Goal: Task Accomplishment & Management: Manage account settings

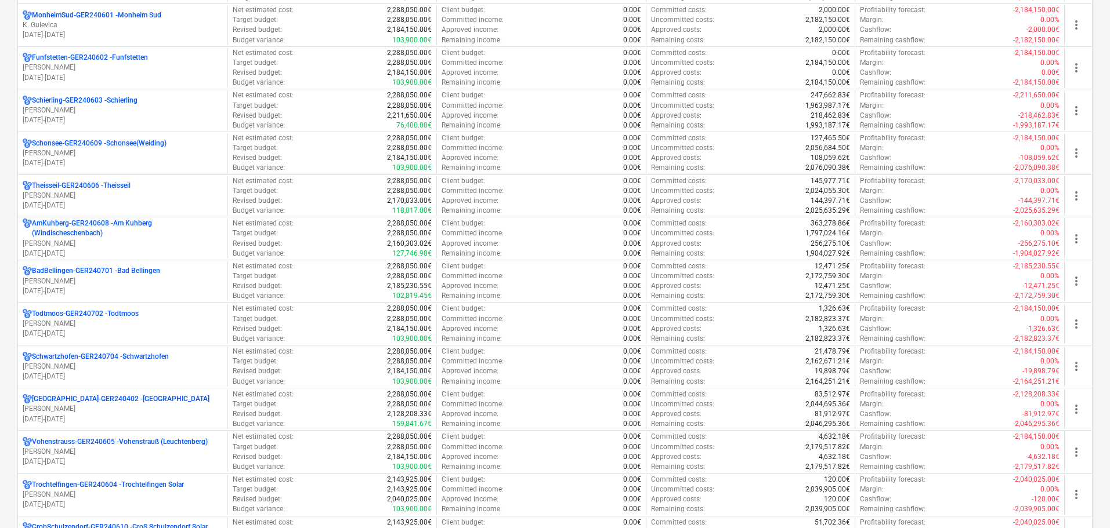
scroll to position [754, 0]
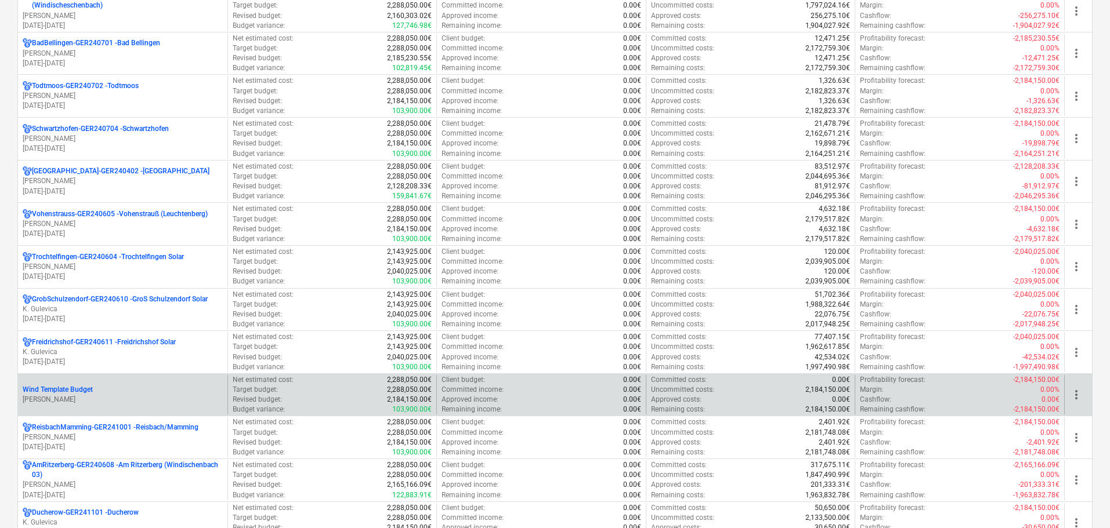
click at [124, 393] on div "Wind Template Budget" at bounding box center [123, 390] width 200 height 10
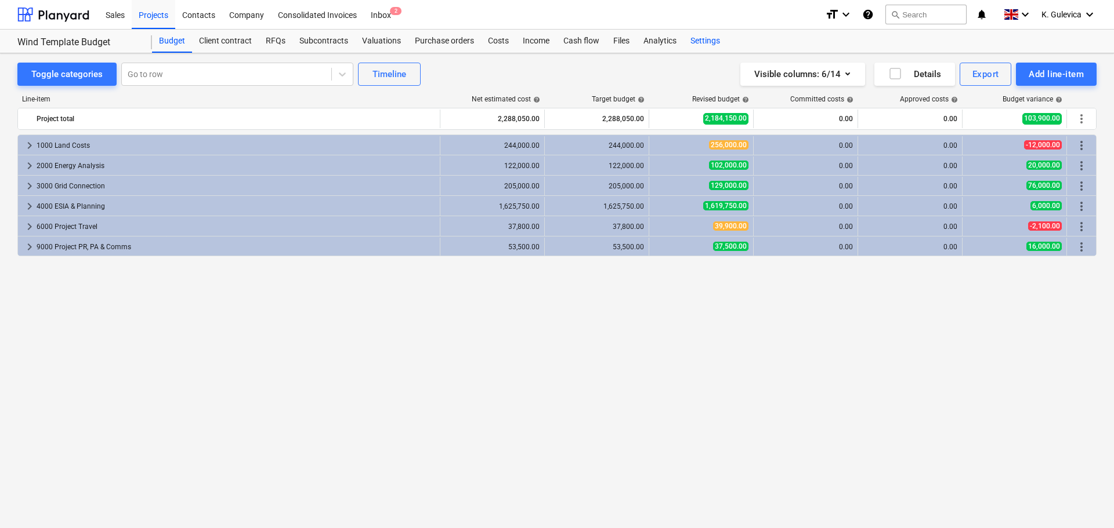
click at [698, 36] on div "Settings" at bounding box center [705, 41] width 44 height 23
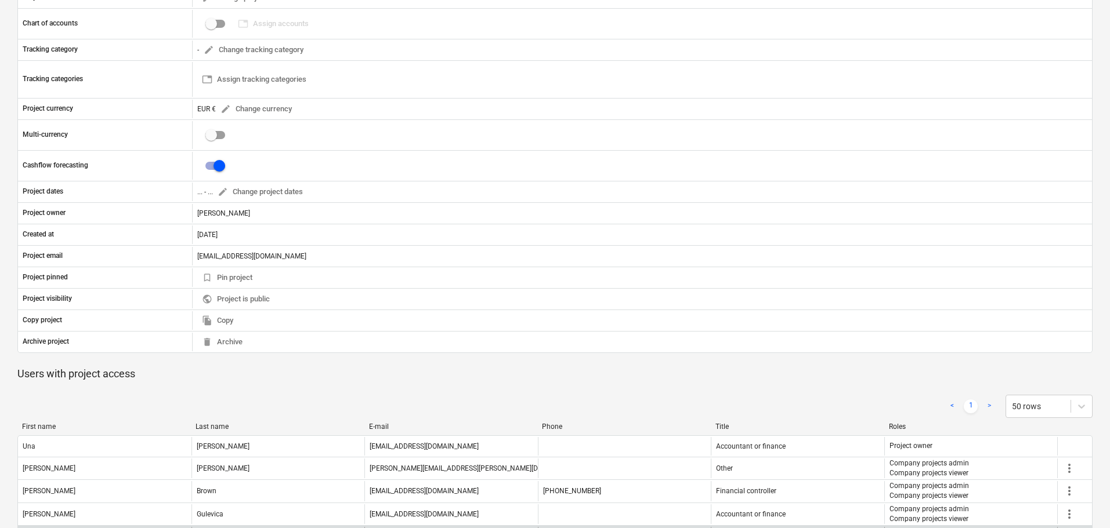
scroll to position [406, 0]
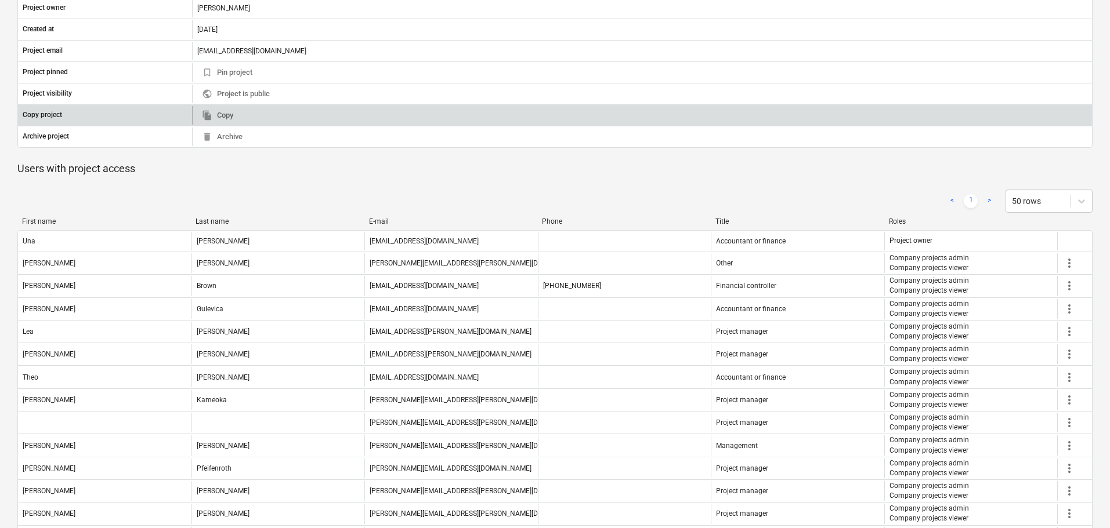
click at [292, 111] on div "file_copy Copy" at bounding box center [642, 115] width 900 height 19
click at [216, 113] on span "file_copy Copy" at bounding box center [217, 115] width 31 height 13
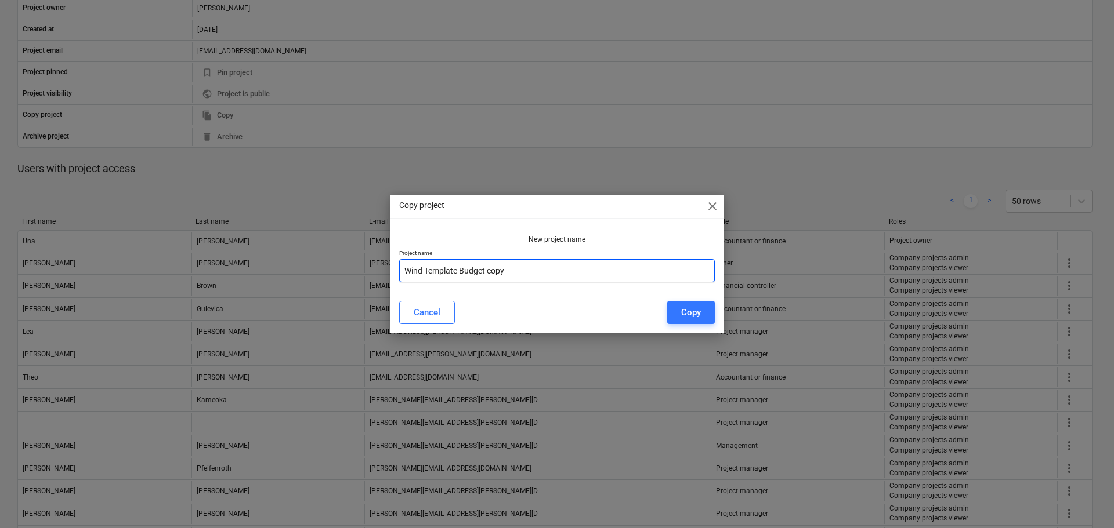
drag, startPoint x: 534, startPoint y: 271, endPoint x: 466, endPoint y: 268, distance: 67.4
click at [380, 276] on div "Copy project close New project name Project name Wind Template Budget copy Canc…" at bounding box center [557, 264] width 1114 height 528
type input "Werther"
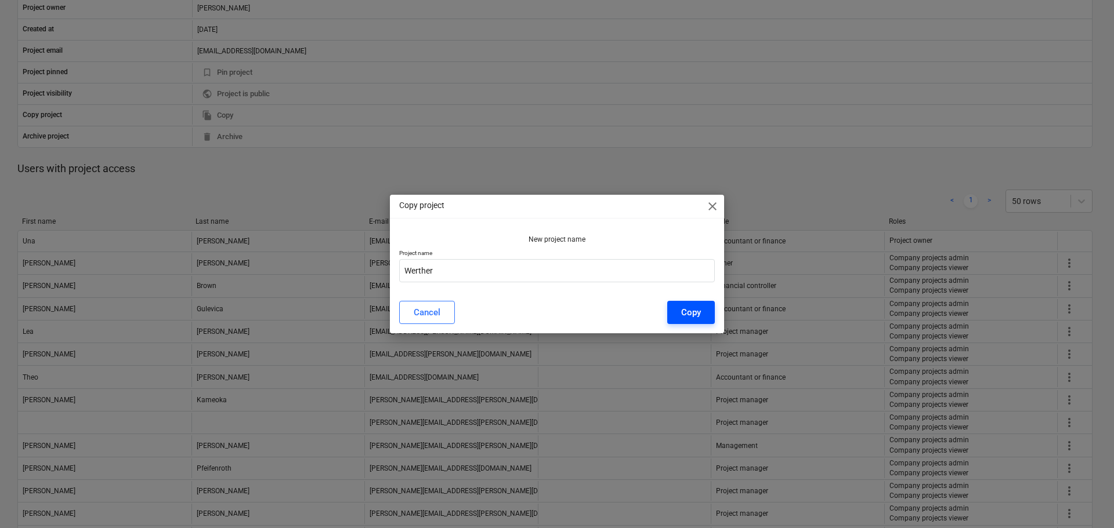
click at [692, 315] on div "Copy" at bounding box center [691, 312] width 20 height 15
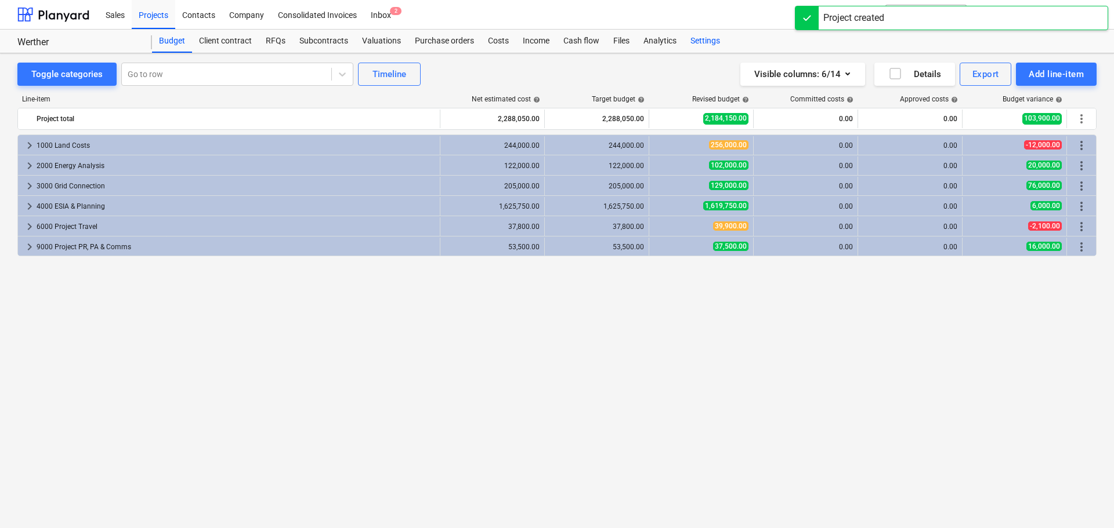
click at [709, 42] on div "Settings" at bounding box center [705, 41] width 44 height 23
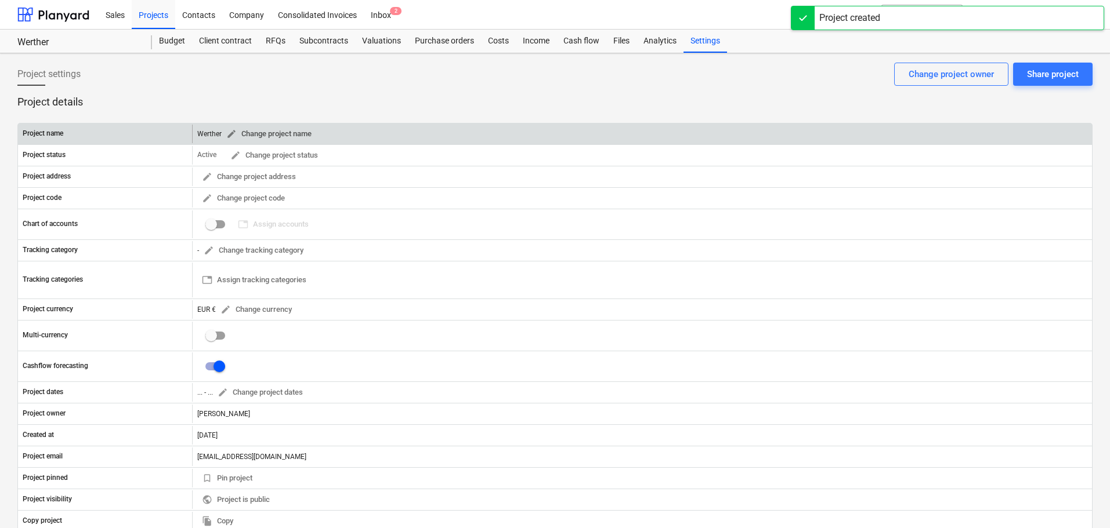
click at [239, 133] on span "edit Change project name" at bounding box center [268, 134] width 85 height 13
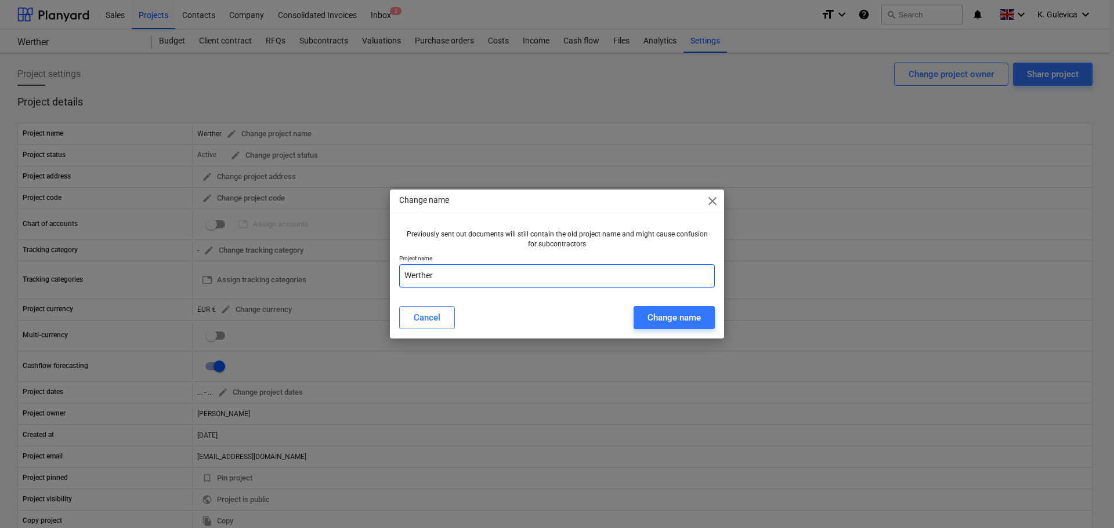
drag, startPoint x: 439, startPoint y: 278, endPoint x: 361, endPoint y: 276, distance: 78.4
click at [361, 276] on div "Change name close Previously sent out documents will still contain the old proj…" at bounding box center [557, 264] width 1114 height 528
click at [718, 202] on span "close" at bounding box center [712, 201] width 14 height 14
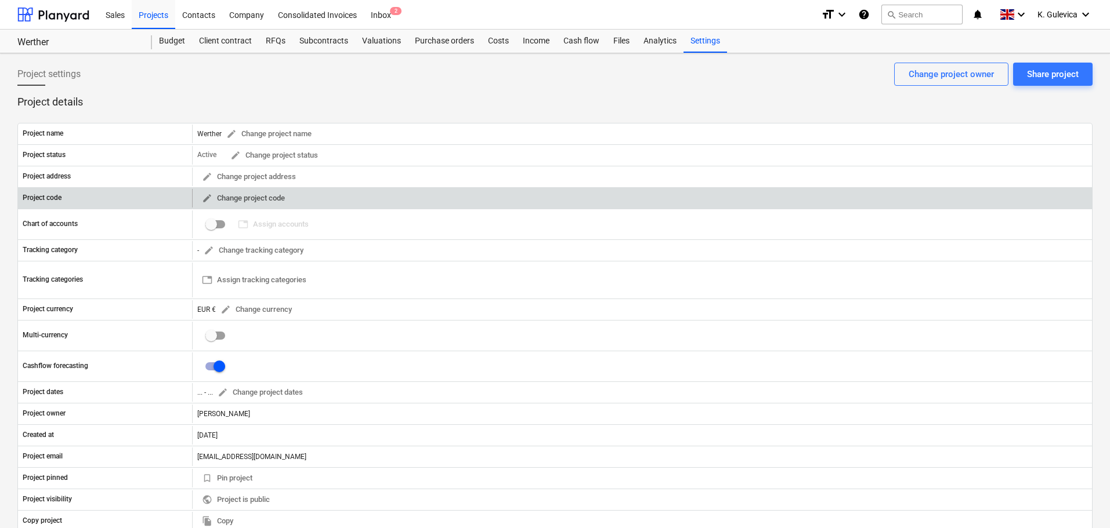
click at [210, 196] on span "edit" at bounding box center [207, 198] width 10 height 10
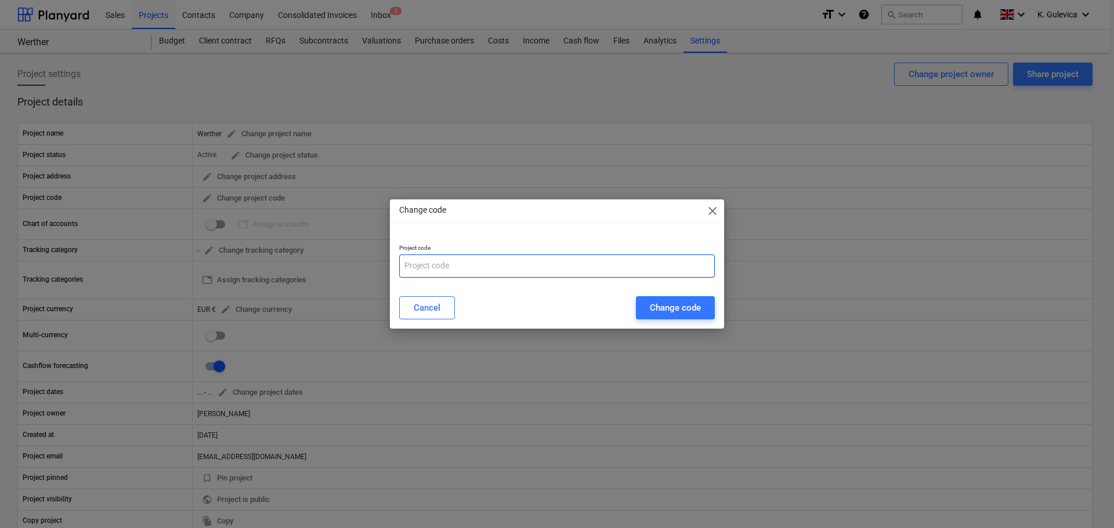
click at [415, 260] on input "text" at bounding box center [557, 266] width 316 height 23
paste input "Werther"
click at [477, 263] on input "Werther-" at bounding box center [557, 266] width 316 height 23
paste input "GER250801"
type input "Werther-GER250801"
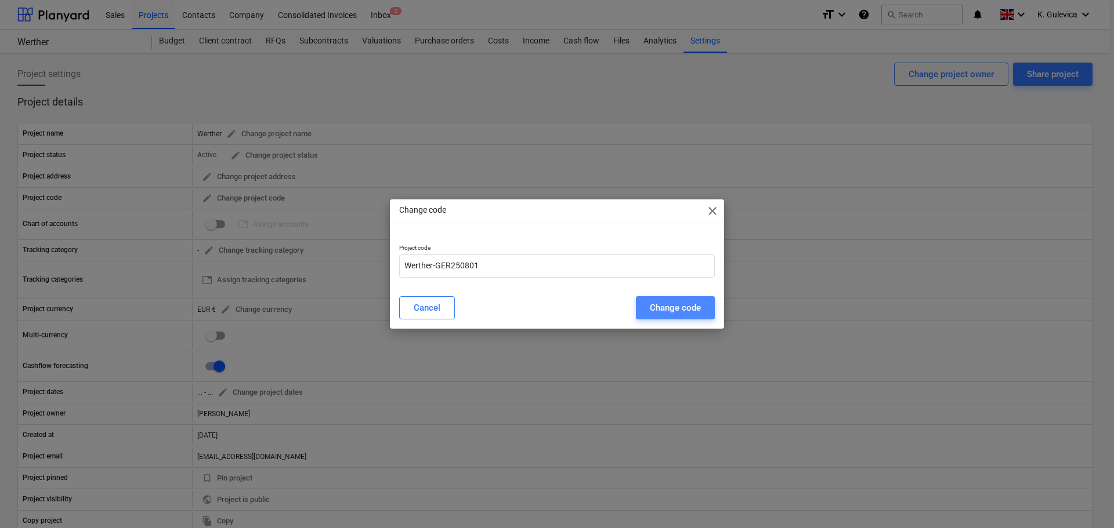
click at [665, 309] on div "Change code" at bounding box center [675, 308] width 51 height 15
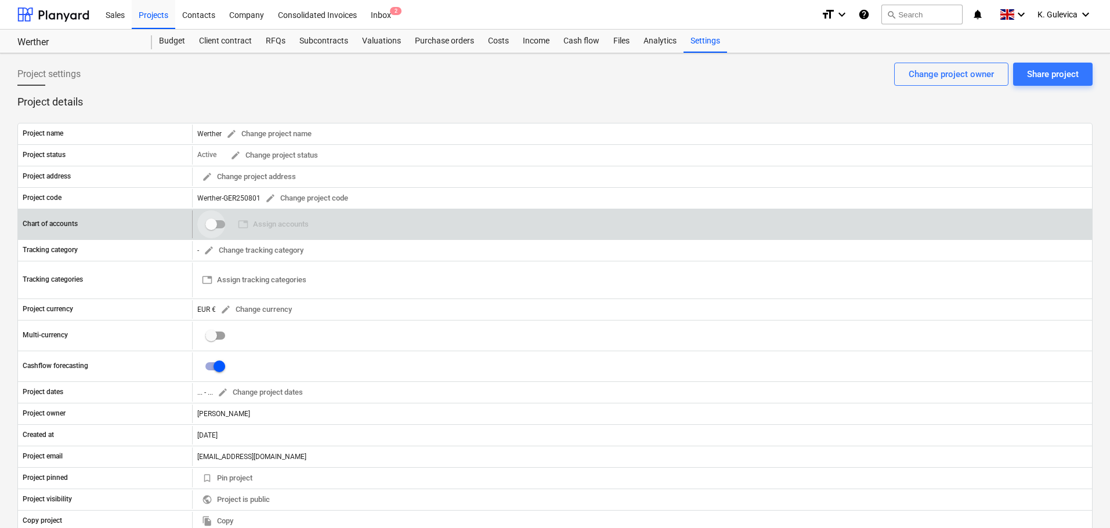
click at [209, 220] on input "checkbox" at bounding box center [211, 225] width 28 height 28
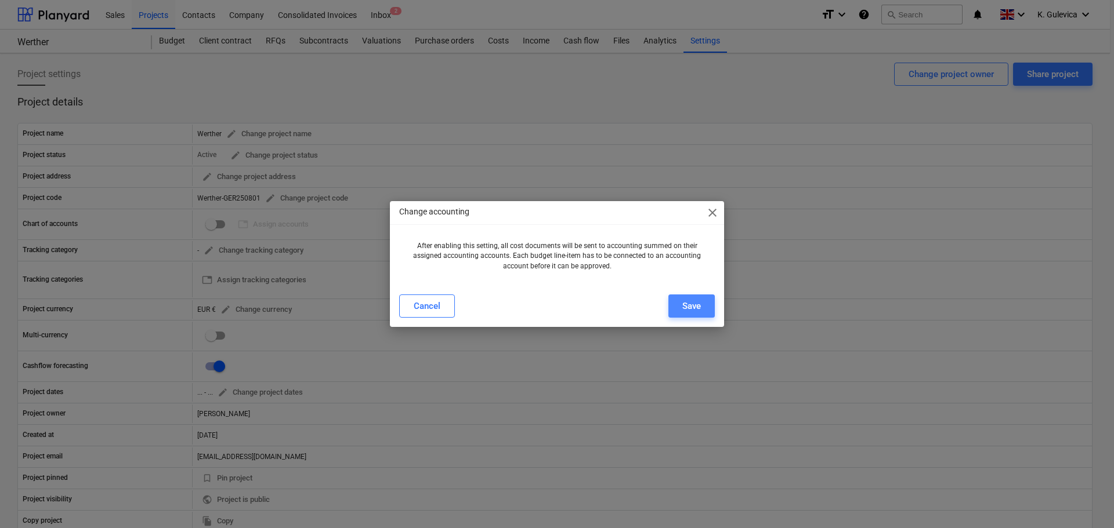
click at [693, 299] on div "Save" at bounding box center [691, 306] width 19 height 15
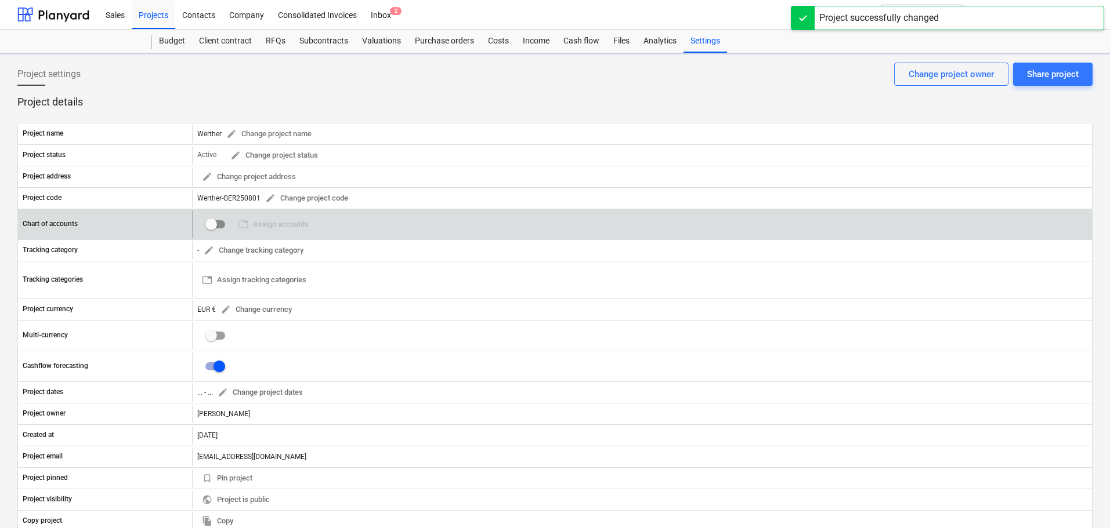
checkbox input "true"
click at [276, 229] on span "table Assign accounts" at bounding box center [273, 224] width 71 height 13
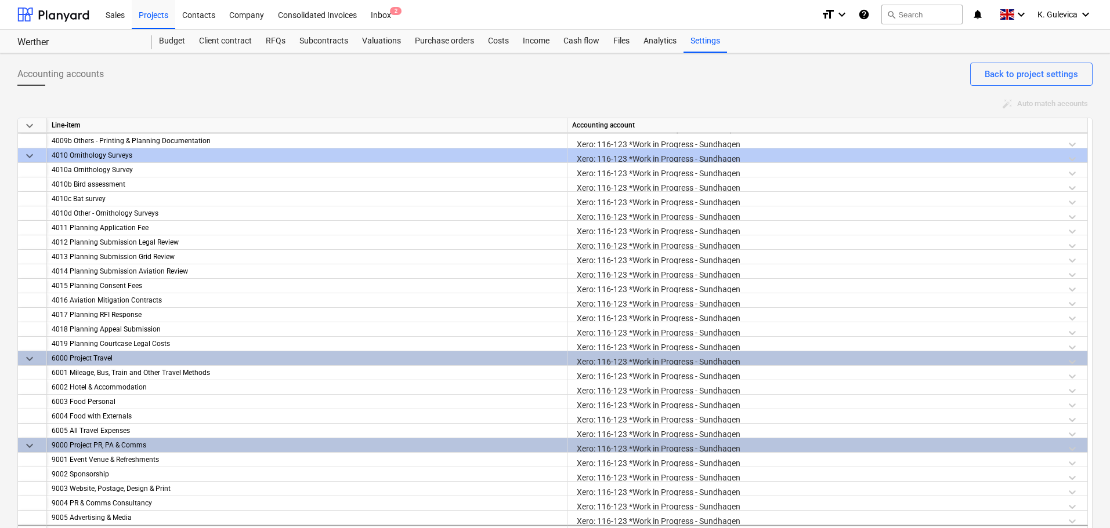
scroll to position [21, 0]
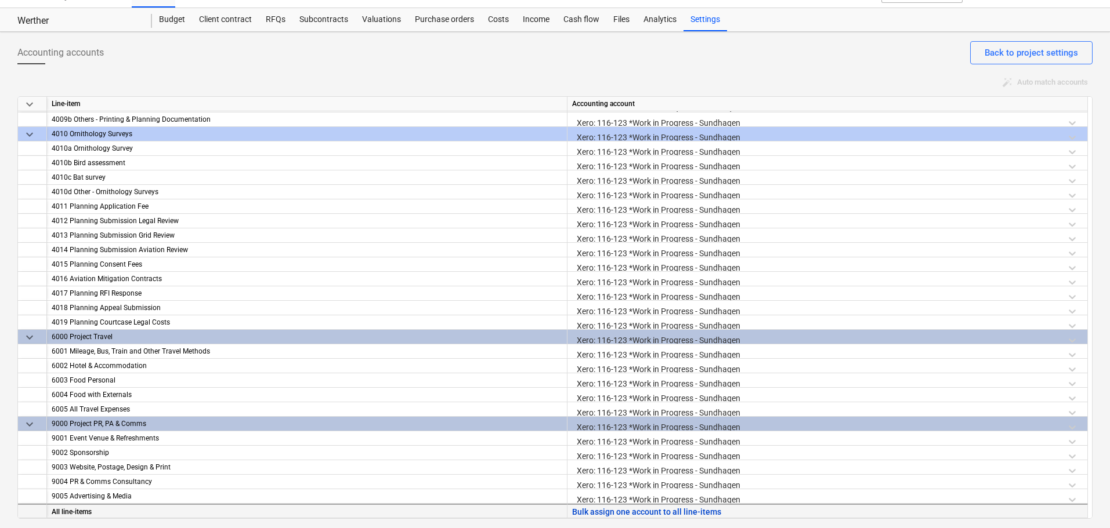
click at [715, 512] on button "Bulk assign one account to all line-items" at bounding box center [646, 512] width 149 height 15
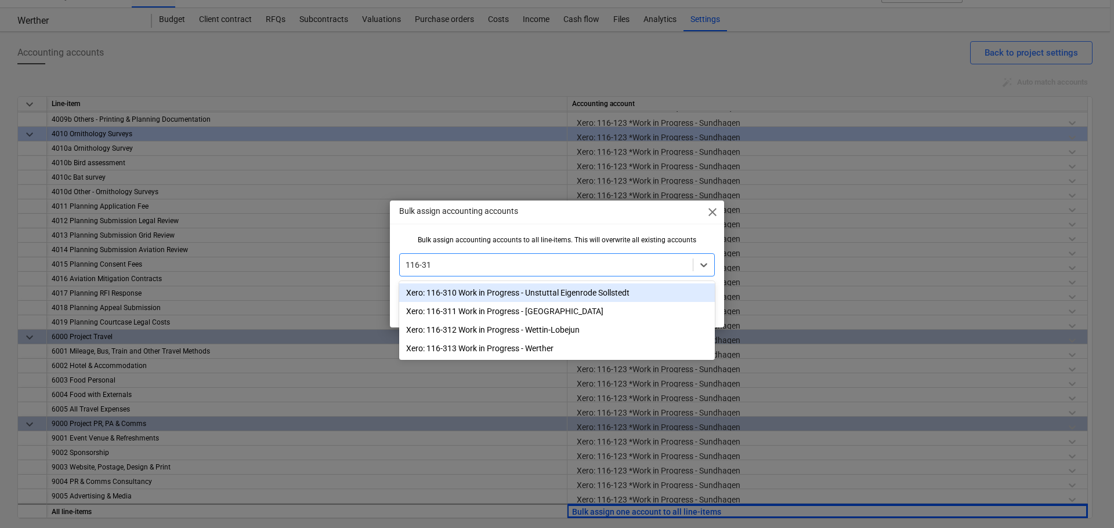
type input "116-313"
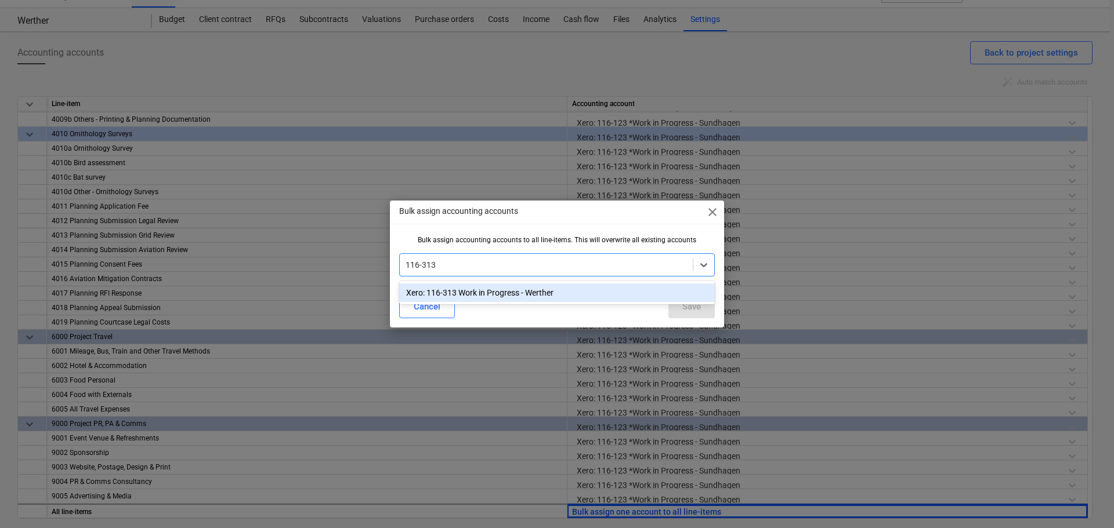
click at [537, 292] on div "Xero: 116-313 Work in Progress - Werther" at bounding box center [557, 293] width 316 height 19
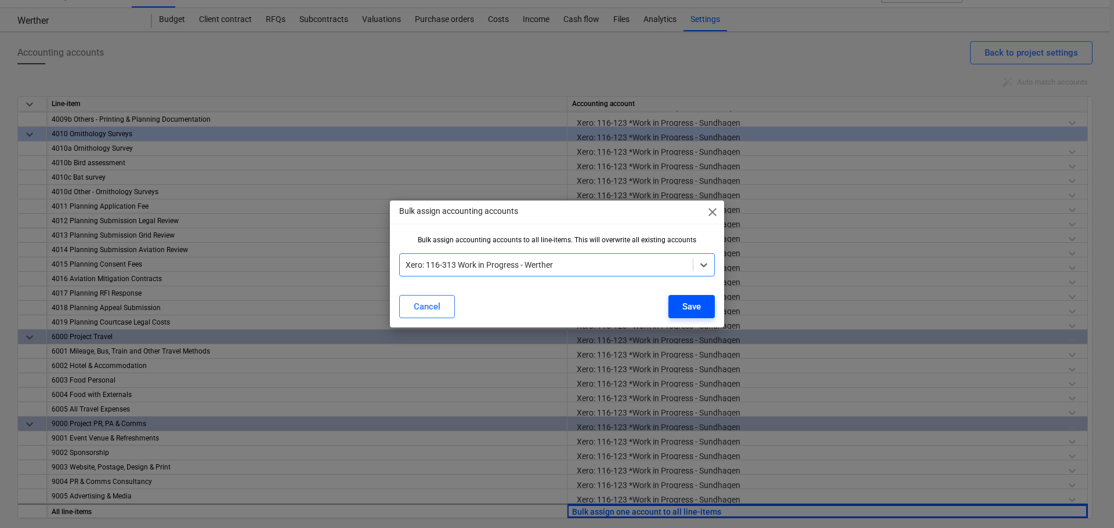
click at [693, 309] on div "Save" at bounding box center [691, 306] width 19 height 15
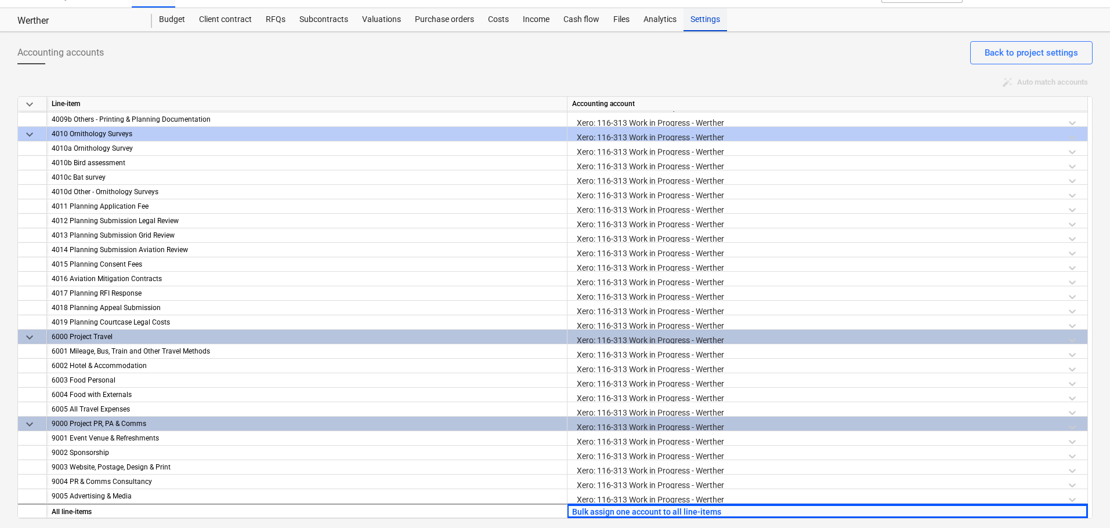
click at [707, 21] on div "Settings" at bounding box center [705, 19] width 44 height 23
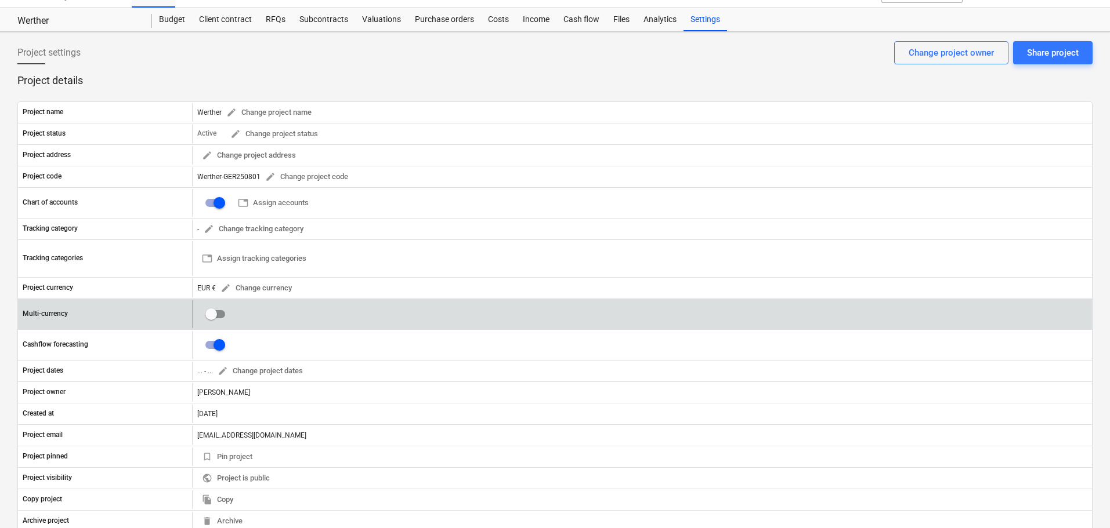
click at [216, 310] on input "checkbox" at bounding box center [211, 315] width 28 height 28
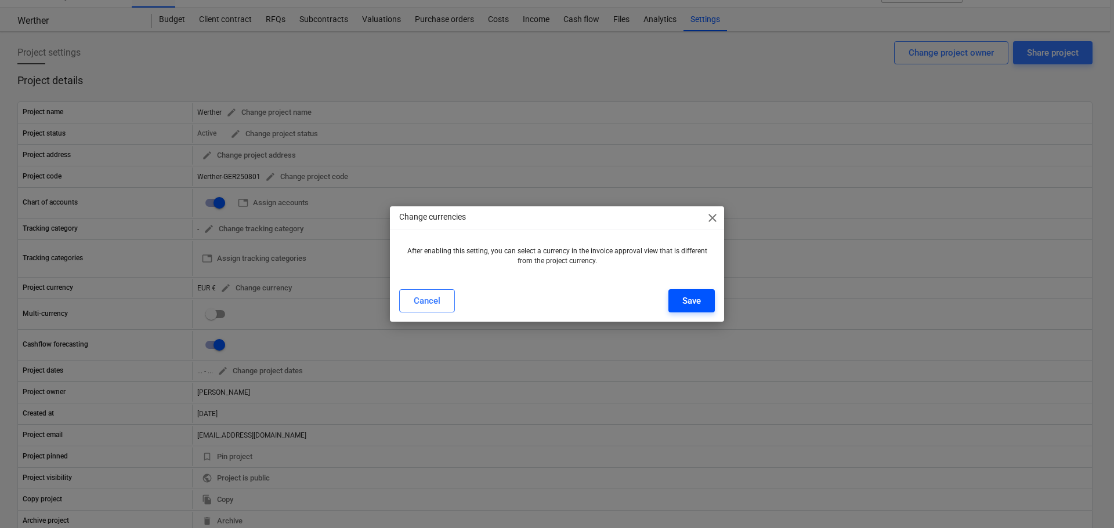
click at [705, 298] on button "Save" at bounding box center [691, 300] width 46 height 23
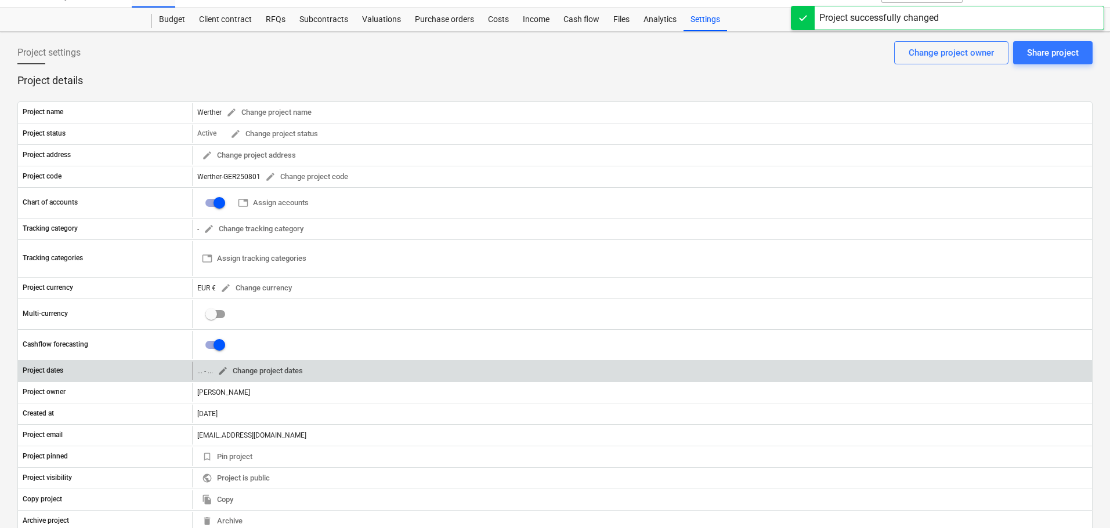
checkbox input "true"
click at [225, 371] on span "edit" at bounding box center [223, 371] width 10 height 10
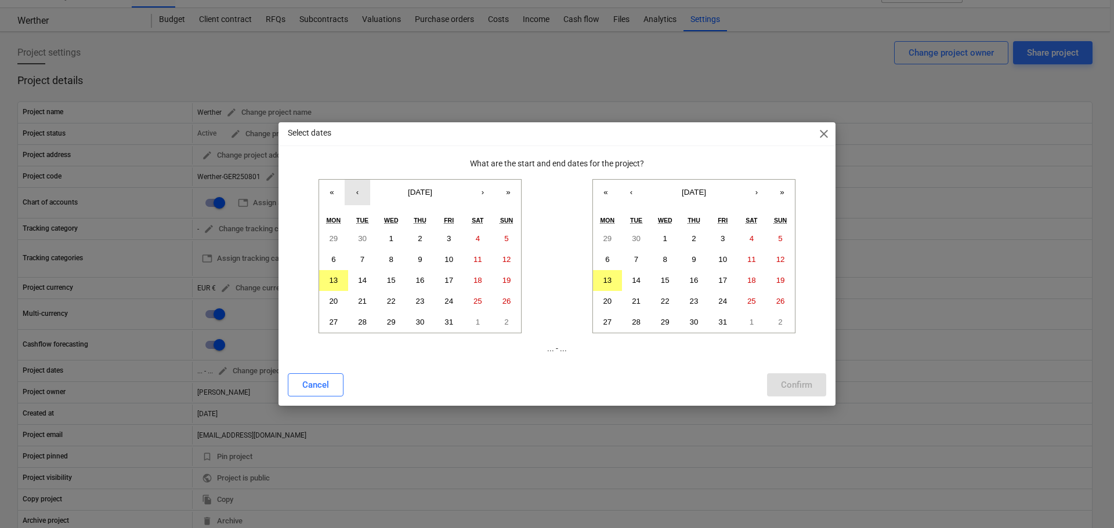
click at [353, 193] on button "‹" at bounding box center [358, 193] width 26 height 26
click at [331, 236] on button "1" at bounding box center [333, 239] width 29 height 21
click at [696, 194] on span "[DATE]" at bounding box center [694, 192] width 24 height 9
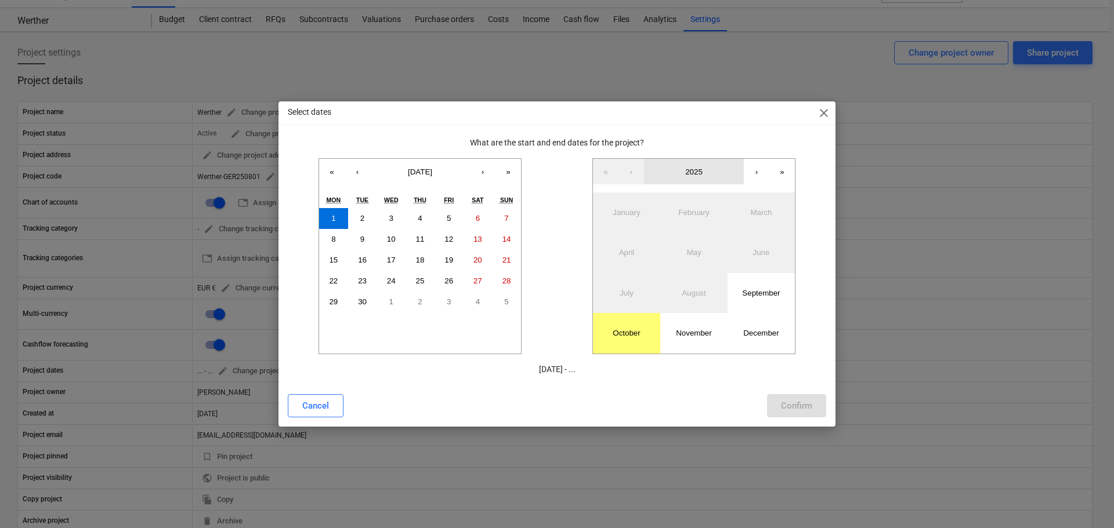
click at [691, 172] on span "2025" at bounding box center [693, 172] width 17 height 9
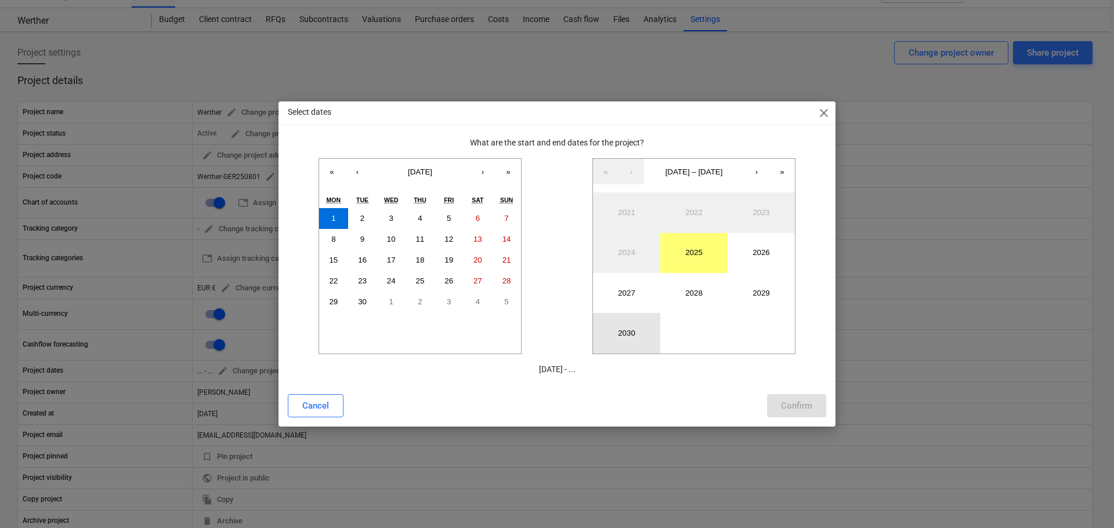
click at [627, 334] on button "2030" at bounding box center [626, 333] width 67 height 40
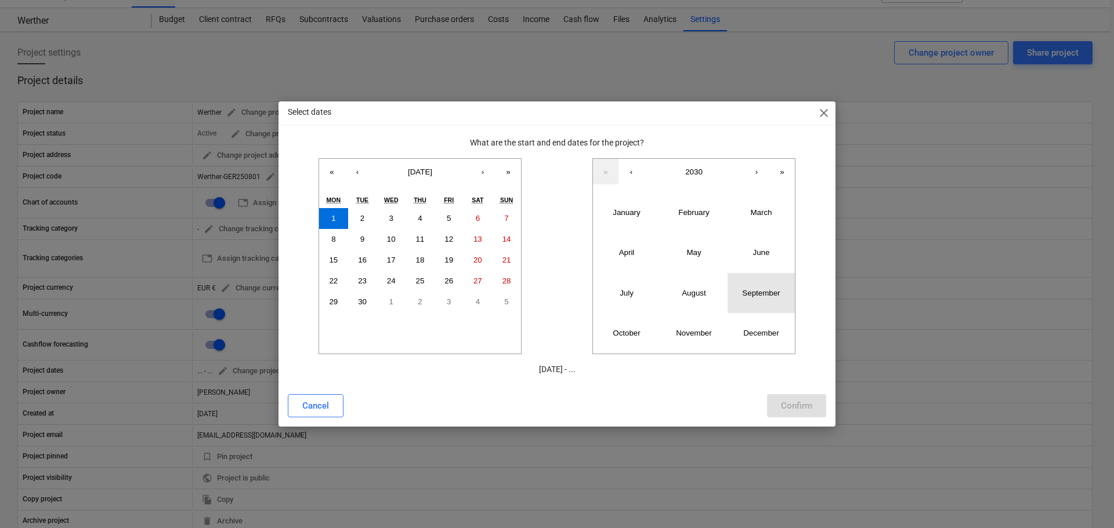
click at [755, 291] on abbr "September" at bounding box center [761, 293] width 38 height 9
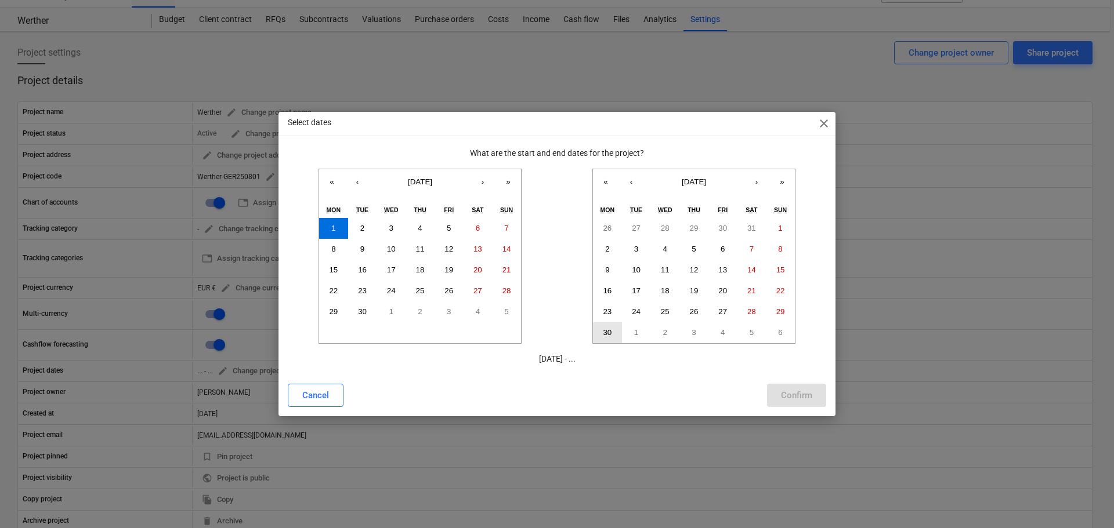
drag, startPoint x: 612, startPoint y: 328, endPoint x: 621, endPoint y: 336, distance: 11.9
click at [610, 330] on button "30" at bounding box center [607, 333] width 29 height 21
click at [792, 392] on div "Confirm" at bounding box center [796, 395] width 31 height 15
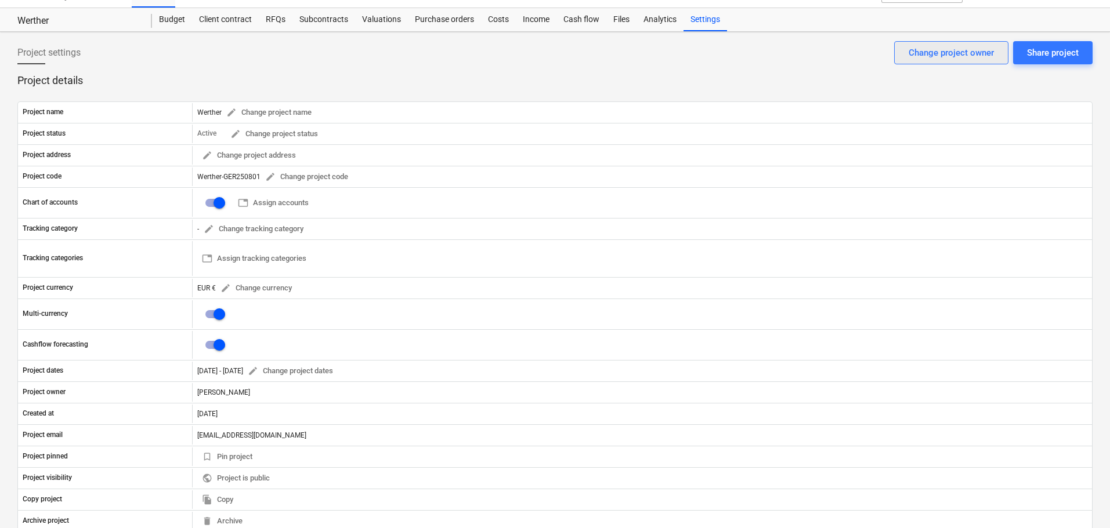
click at [945, 55] on div "Change project owner" at bounding box center [950, 52] width 85 height 15
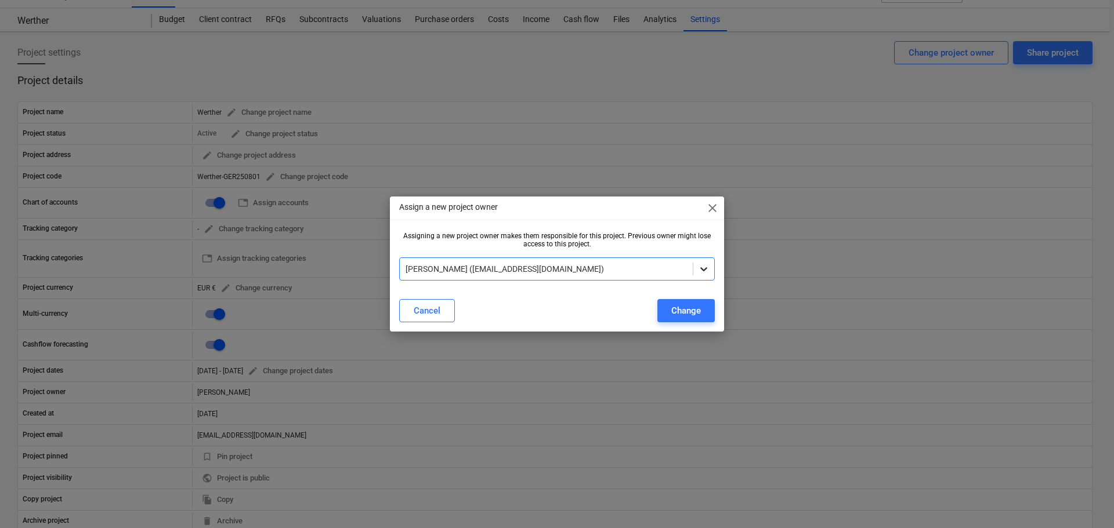
click at [704, 268] on icon at bounding box center [704, 269] width 12 height 12
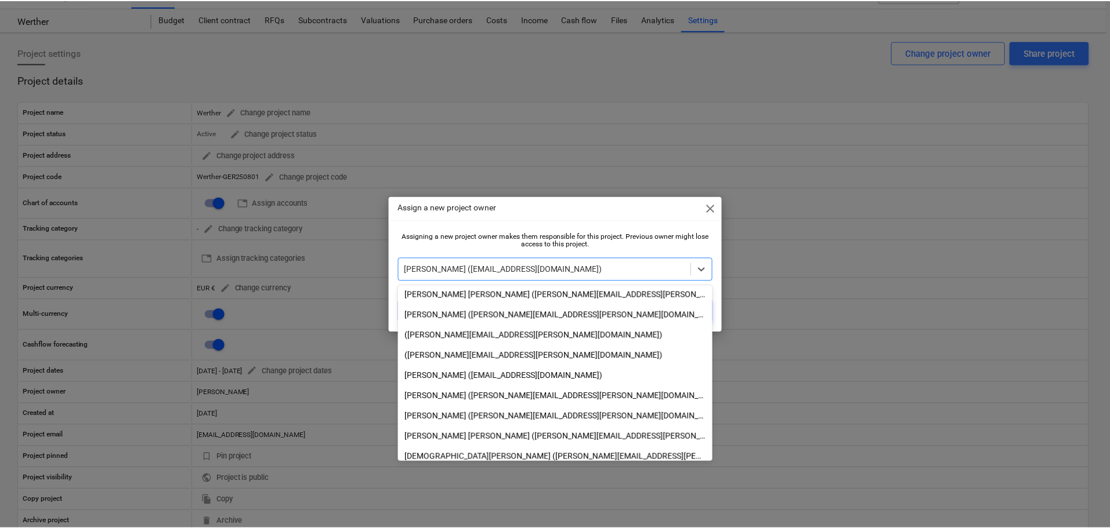
scroll to position [218, 0]
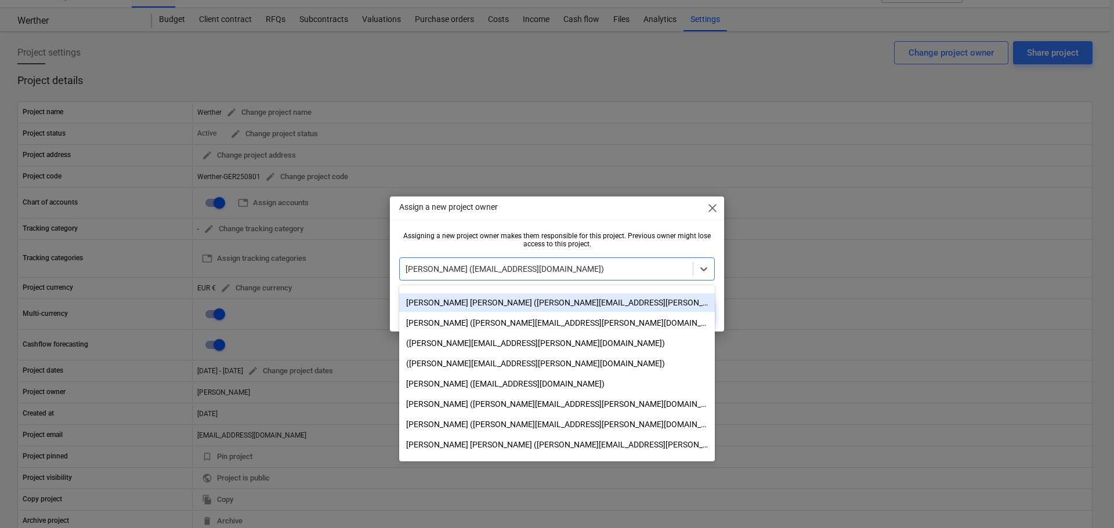
click at [516, 302] on div "[PERSON_NAME] [PERSON_NAME] ([PERSON_NAME][EMAIL_ADDRESS][PERSON_NAME][DOMAIN_N…" at bounding box center [557, 303] width 316 height 19
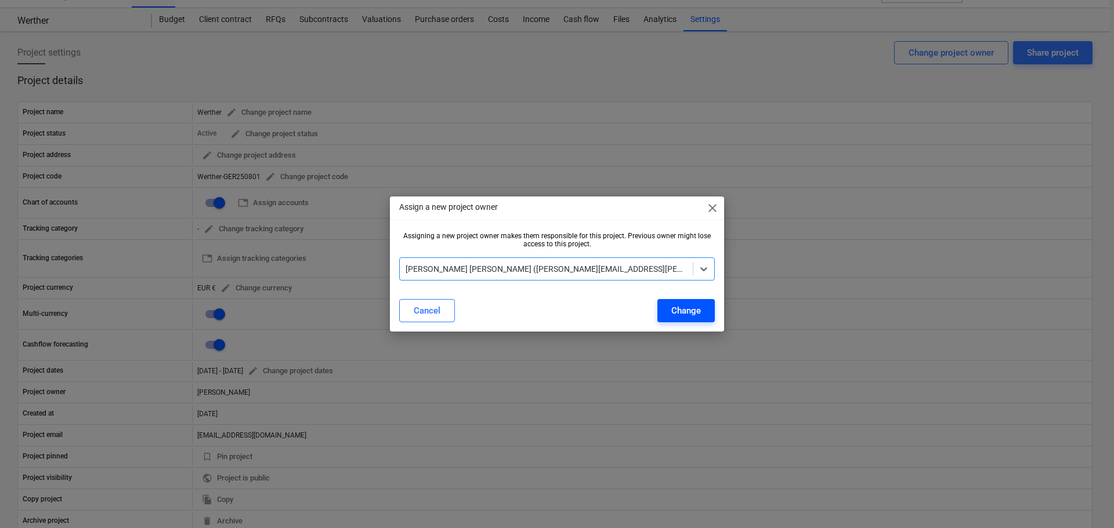
click at [689, 312] on div "Change" at bounding box center [686, 310] width 30 height 15
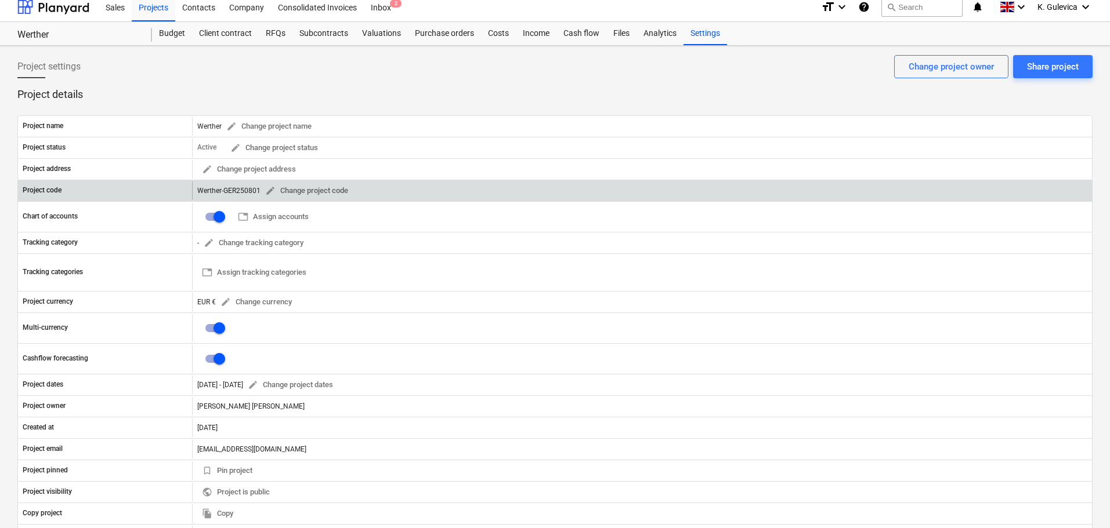
scroll to position [0, 0]
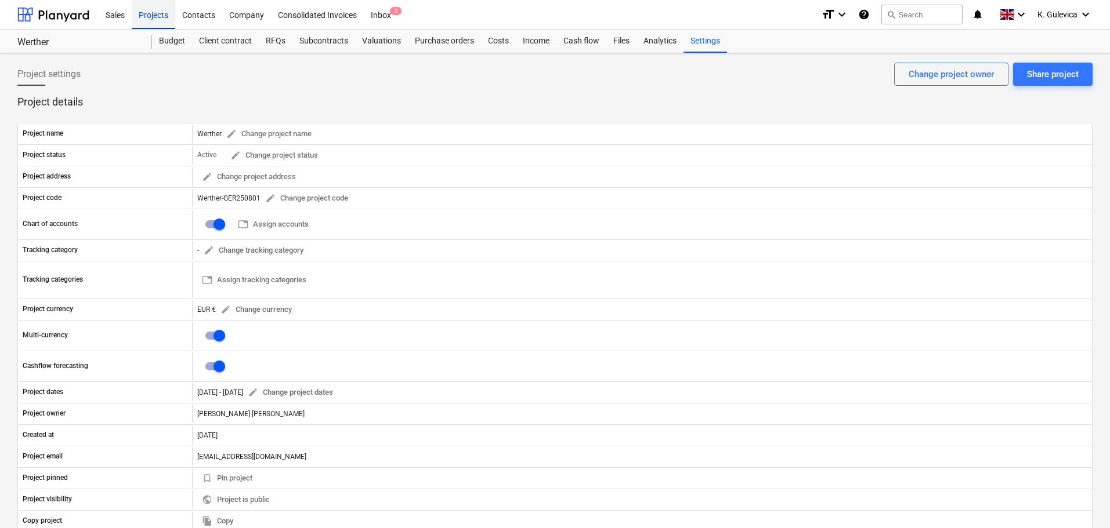
click at [146, 17] on div "Projects" at bounding box center [154, 14] width 44 height 30
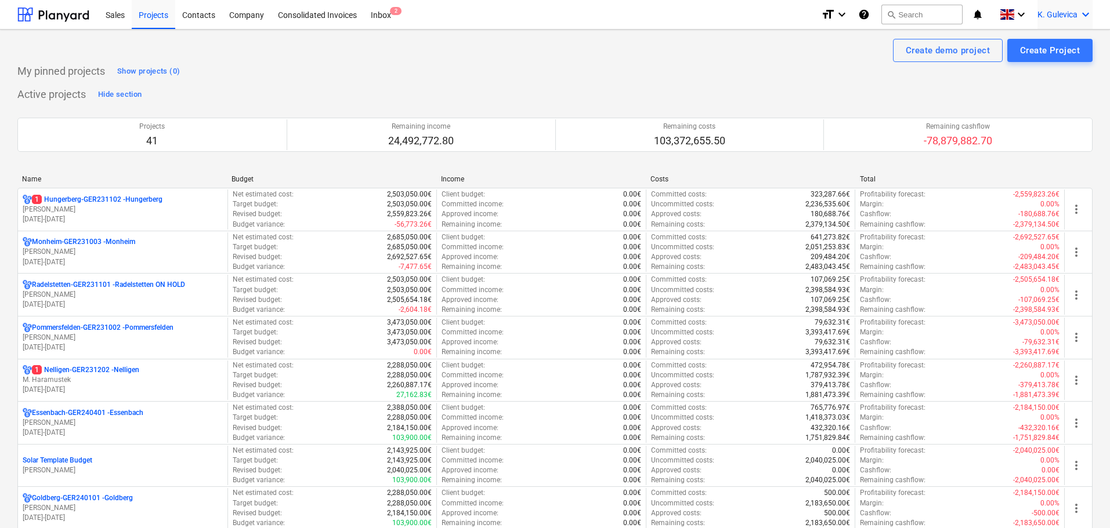
click at [1059, 17] on span "K. Gulevica" at bounding box center [1057, 14] width 40 height 9
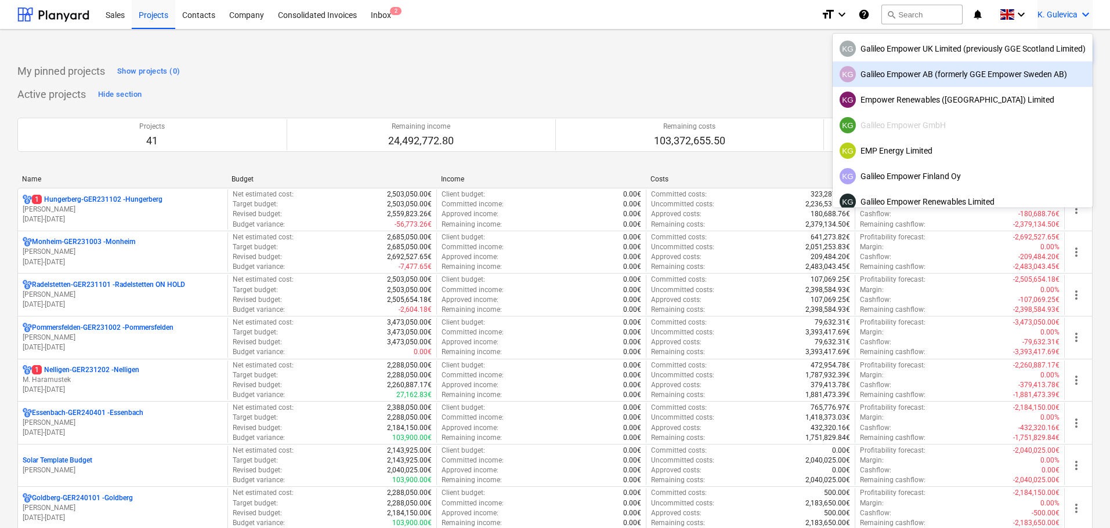
click at [920, 76] on div "KG Galileo Empower AB (formerly GGE Empower Sweden AB)" at bounding box center [962, 74] width 246 height 16
